Goal: Transaction & Acquisition: Download file/media

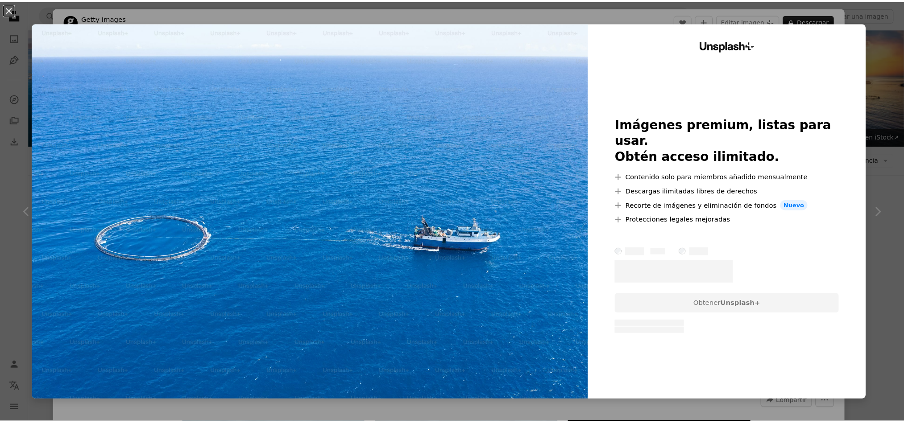
scroll to position [468, 0]
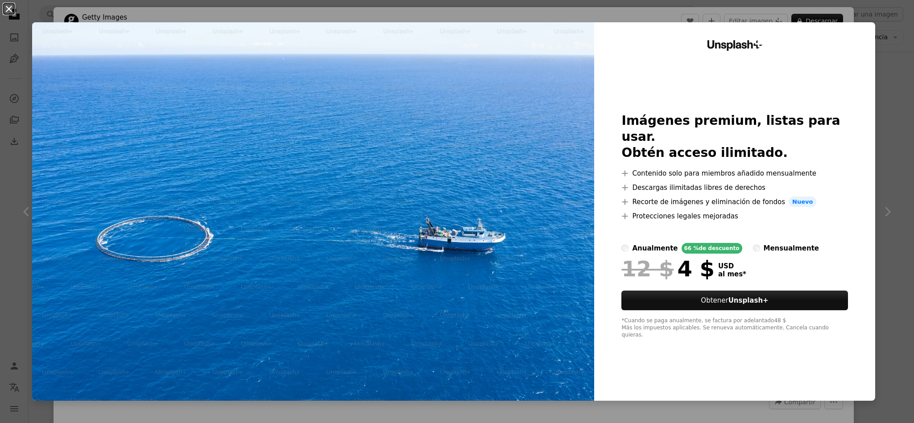
click at [11, 10] on button "An X shape" at bounding box center [9, 9] width 11 height 11
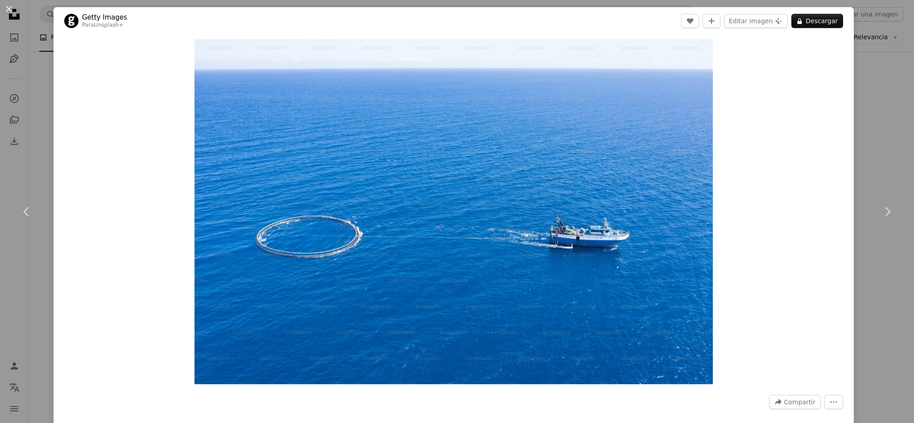
click at [867, 34] on div "An X shape Chevron left Chevron right Getty Images Para Unsplash+ A heart A plu…" at bounding box center [457, 211] width 914 height 423
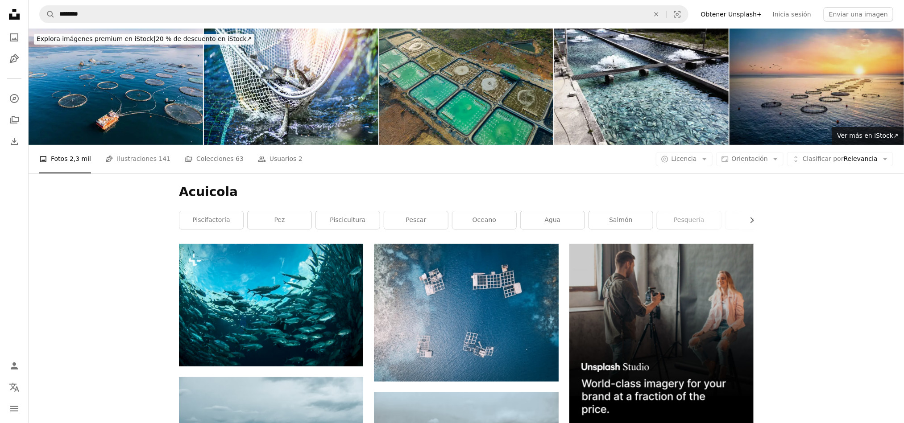
click at [776, 94] on img at bounding box center [816, 87] width 174 height 116
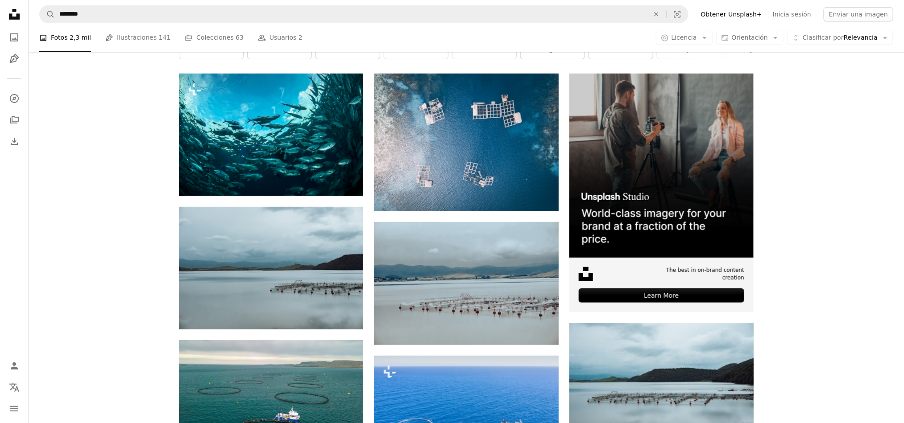
scroll to position [201, 0]
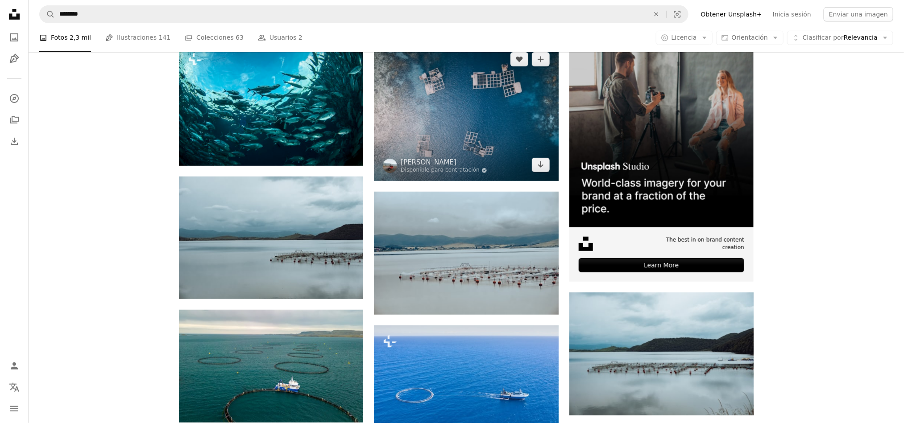
click at [500, 134] on img at bounding box center [466, 112] width 184 height 138
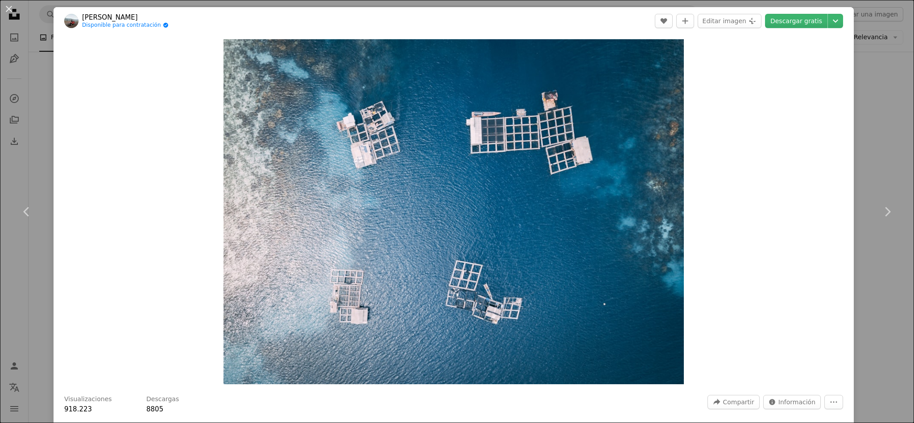
click at [10, 8] on button "An X shape" at bounding box center [9, 9] width 11 height 11
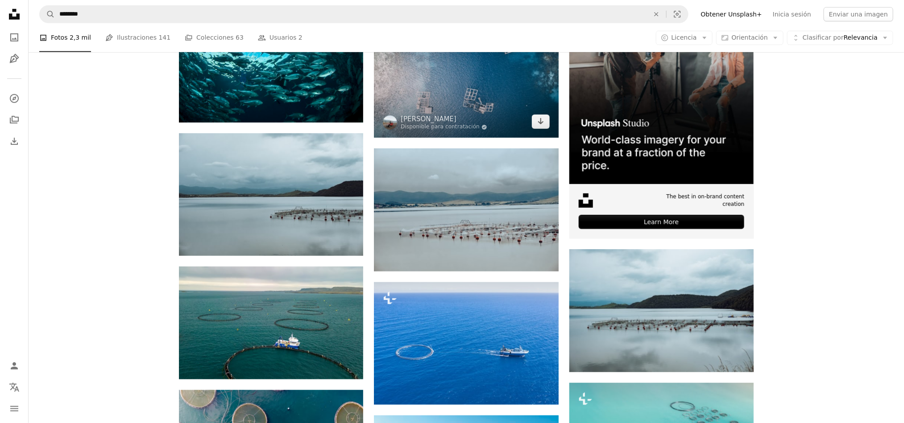
scroll to position [268, 0]
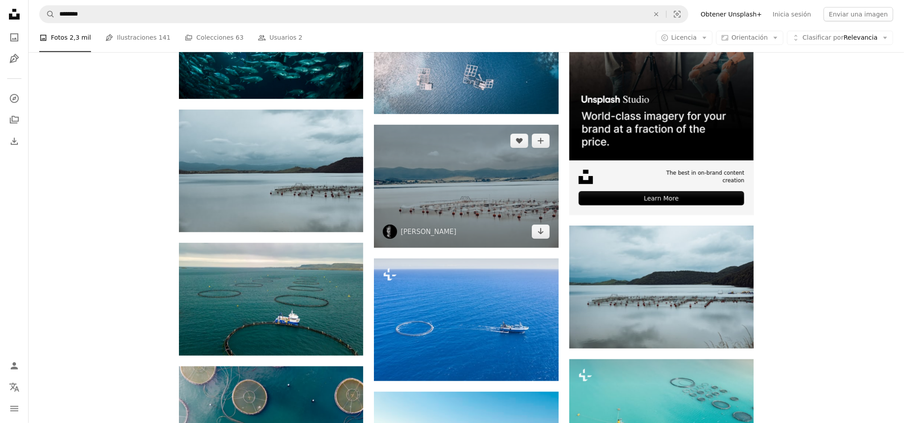
click at [462, 198] on img at bounding box center [466, 186] width 184 height 123
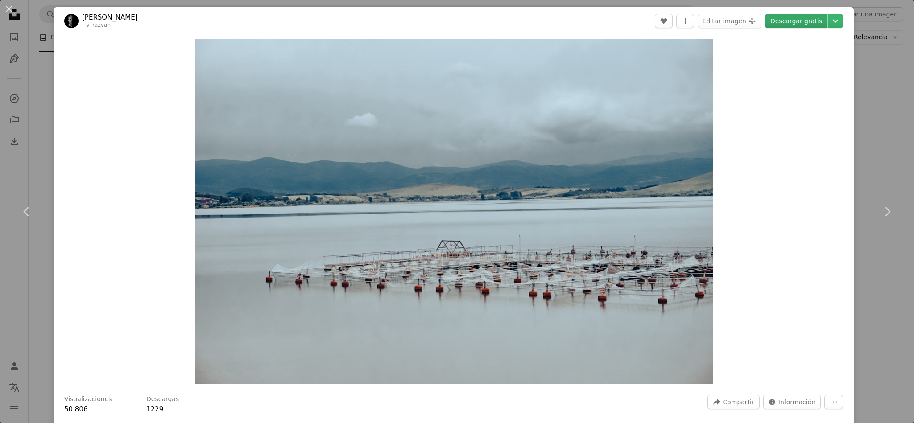
click at [795, 25] on link "Descargar gratis" at bounding box center [796, 21] width 62 height 14
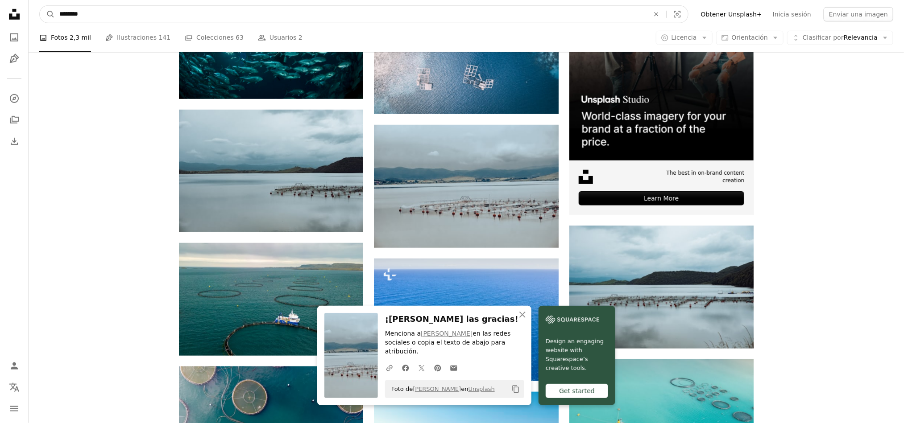
click at [183, 12] on input "********" at bounding box center [351, 14] width 592 height 17
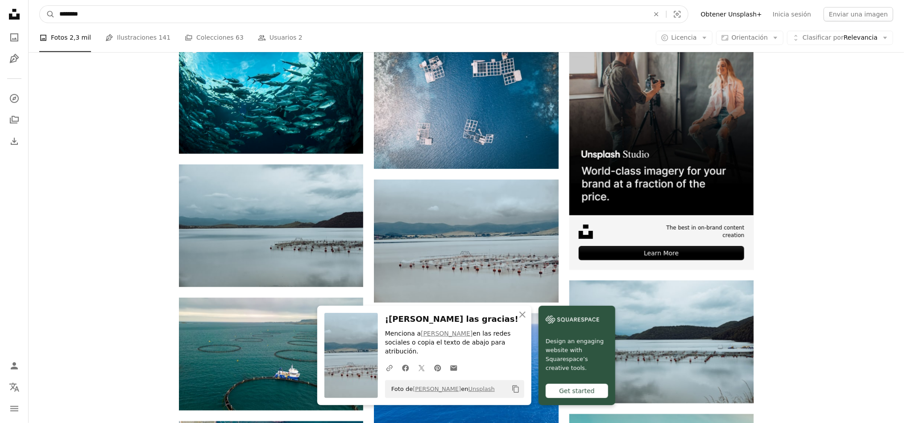
scroll to position [68, 0]
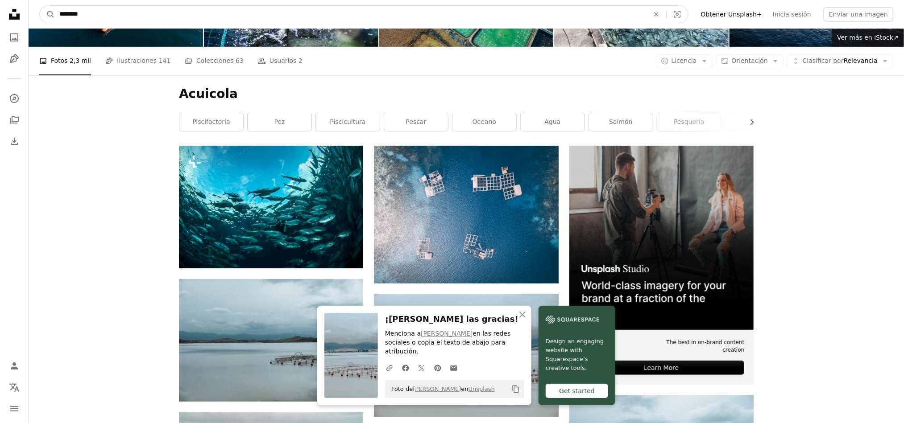
drag, startPoint x: 178, startPoint y: 15, endPoint x: 1, endPoint y: -11, distance: 179.0
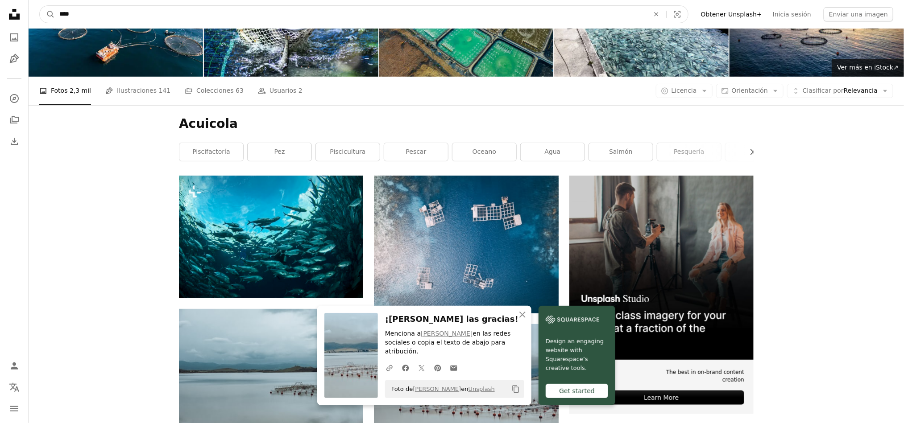
type input "*****"
click button "A magnifying glass" at bounding box center [47, 14] width 15 height 17
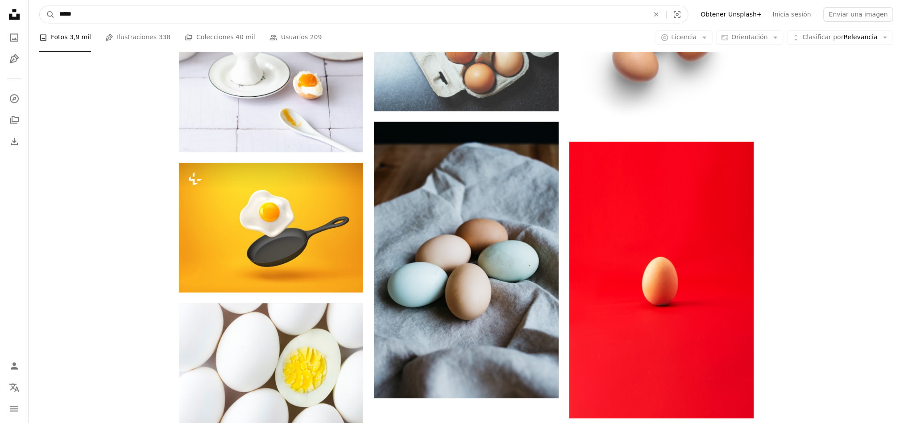
scroll to position [784, 0]
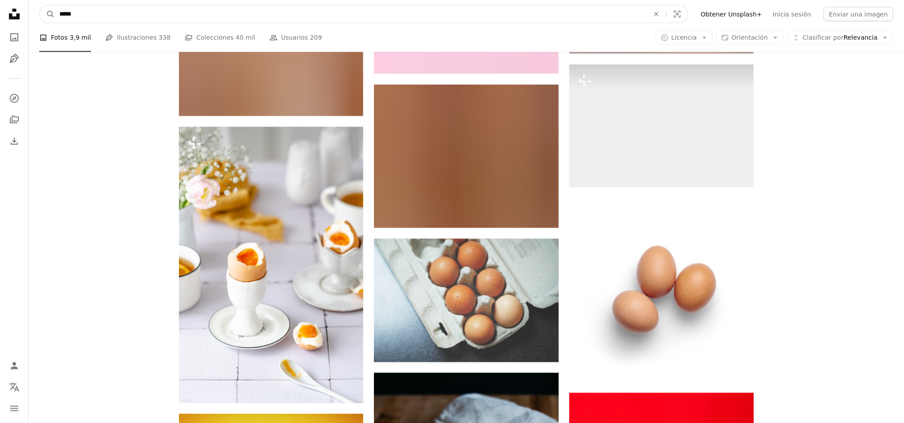
drag, startPoint x: 133, startPoint y: 17, endPoint x: 0, endPoint y: -32, distance: 141.2
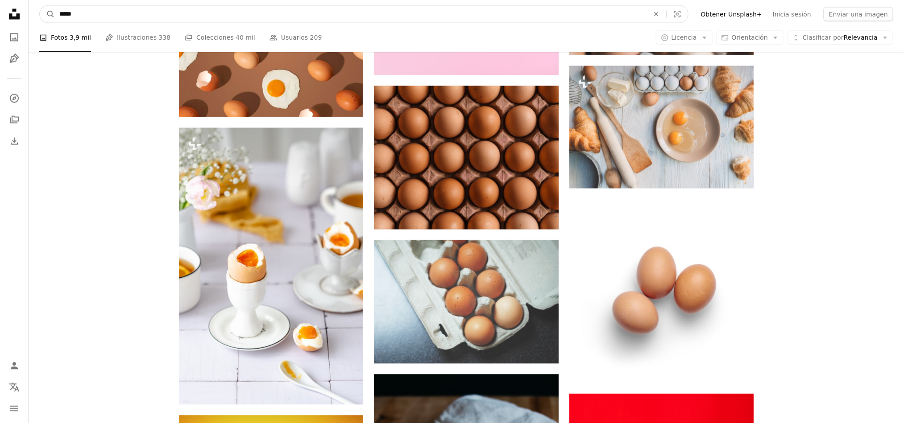
click at [0, 0] on html "Unsplash logo Página de inicio de Unsplash A photo Pen Tool A compass A stack o…" at bounding box center [452, 364] width 904 height 2426
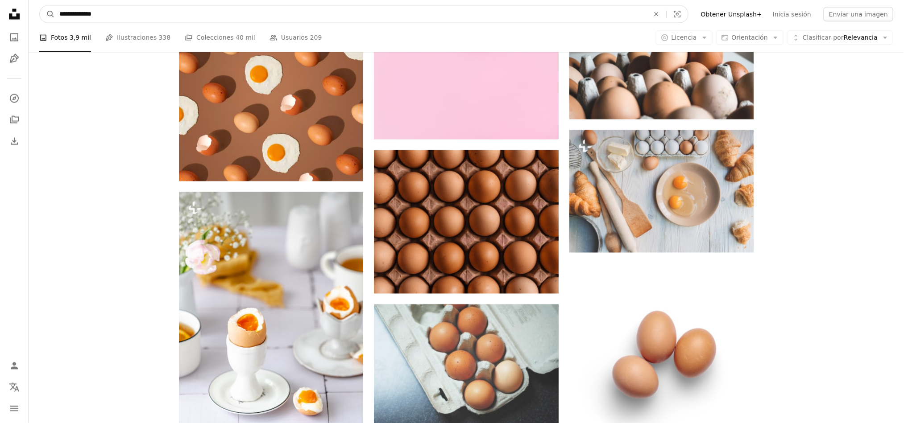
type input "**********"
click button "A magnifying glass" at bounding box center [47, 14] width 15 height 17
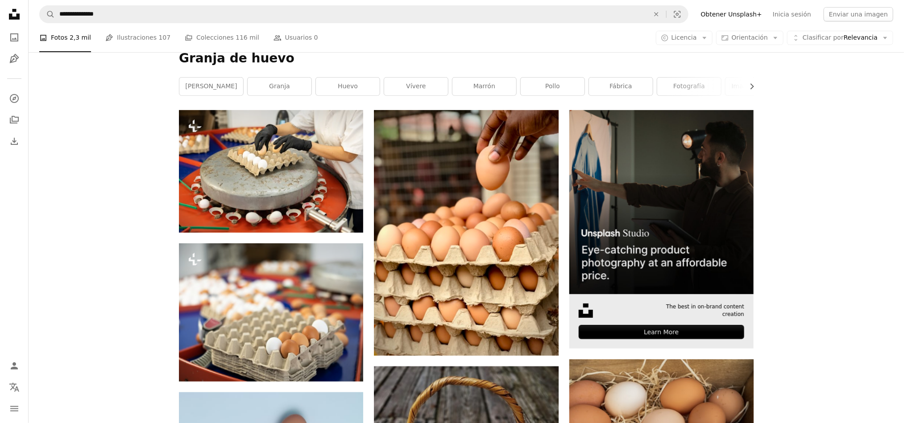
scroll to position [201, 0]
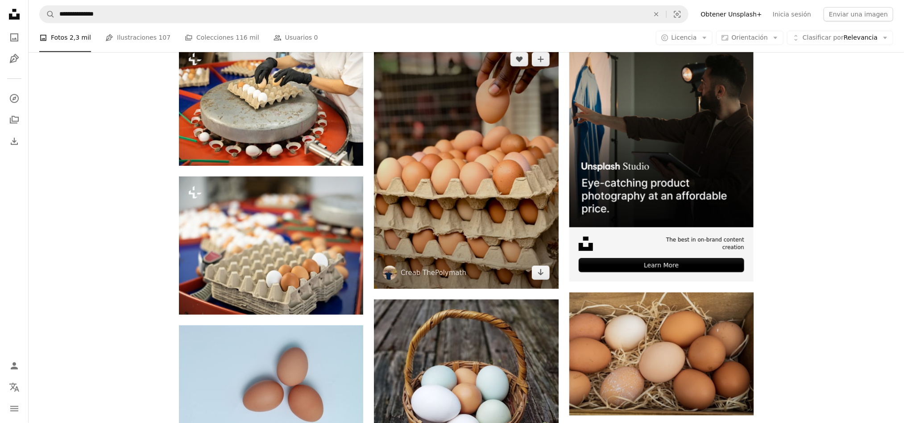
click at [502, 190] on img at bounding box center [466, 166] width 184 height 246
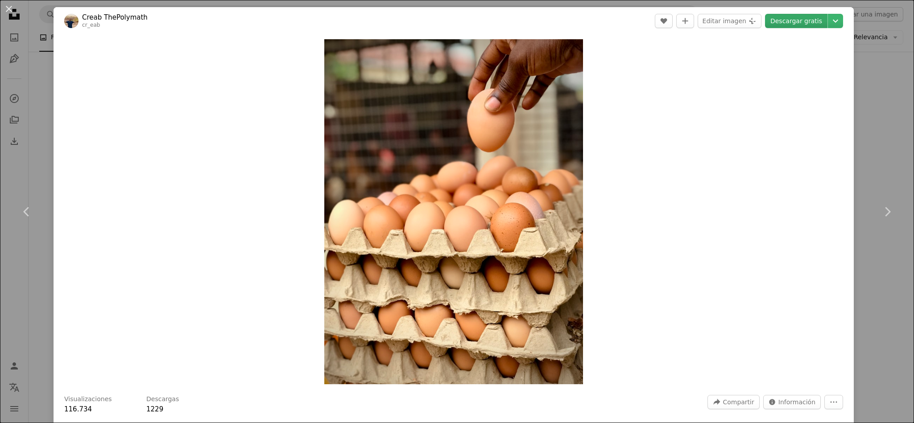
click at [801, 24] on link "Descargar gratis" at bounding box center [796, 21] width 62 height 14
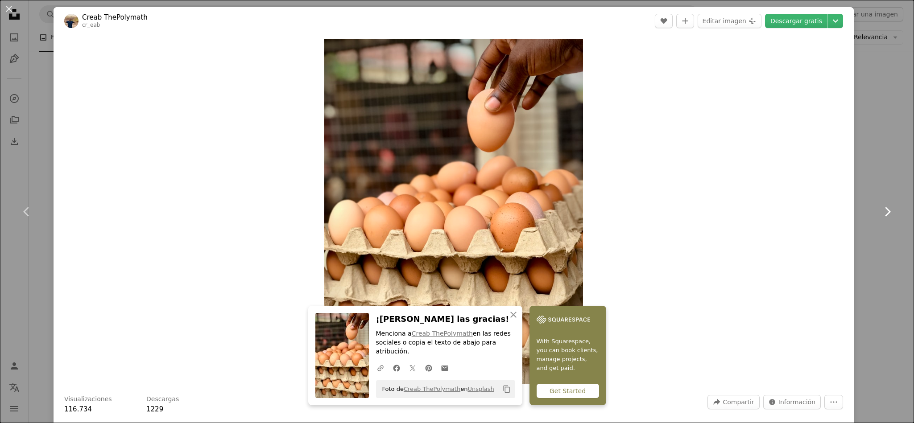
click at [875, 176] on link "Chevron right" at bounding box center [888, 212] width 54 height 86
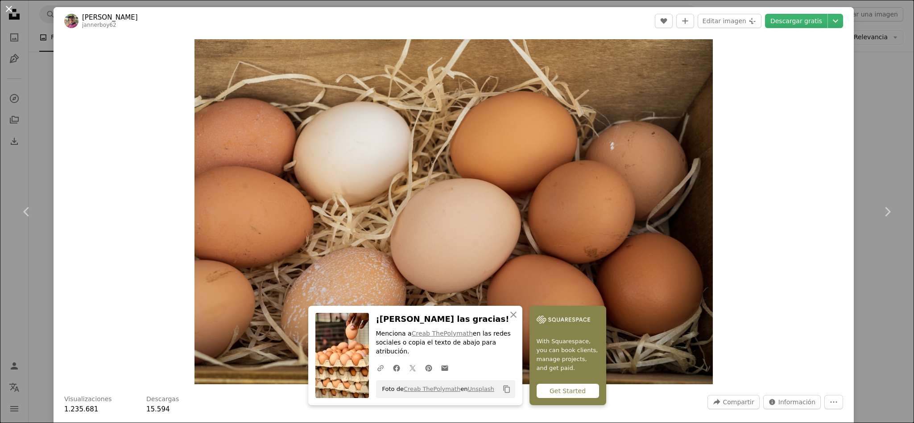
click at [4, 8] on button "An X shape" at bounding box center [9, 9] width 11 height 11
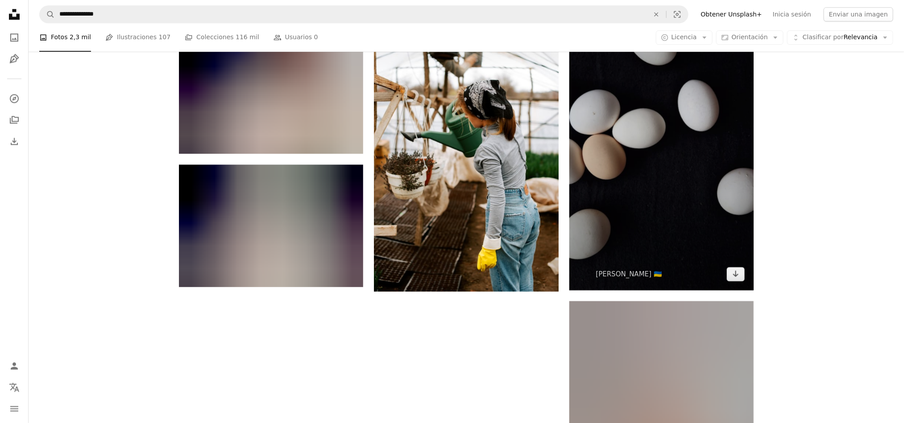
scroll to position [1472, 0]
